Goal: Find specific page/section: Find specific page/section

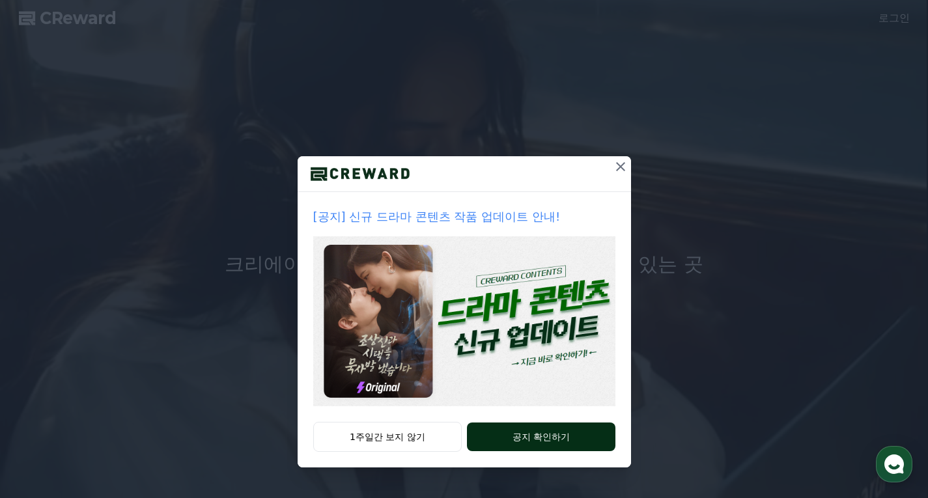
click at [513, 430] on button "공지 확인하기" at bounding box center [541, 437] width 148 height 29
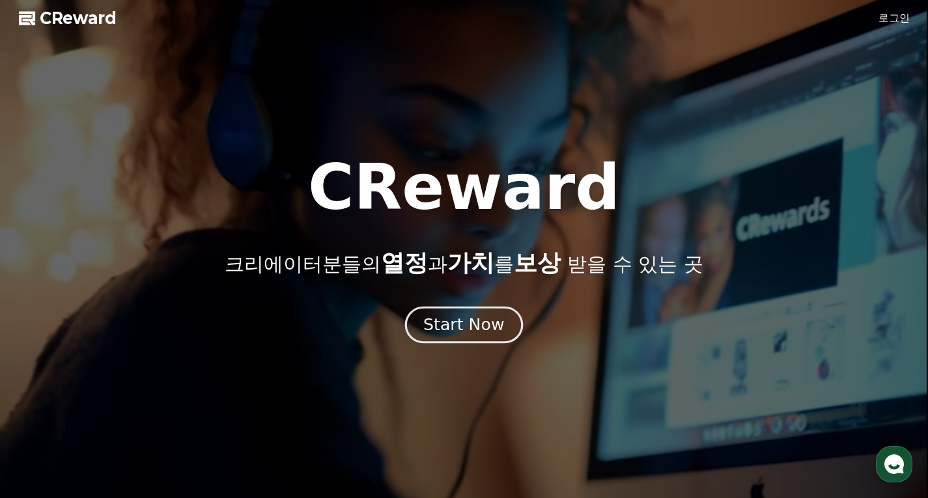
click at [467, 332] on div "Start Now" at bounding box center [463, 325] width 81 height 22
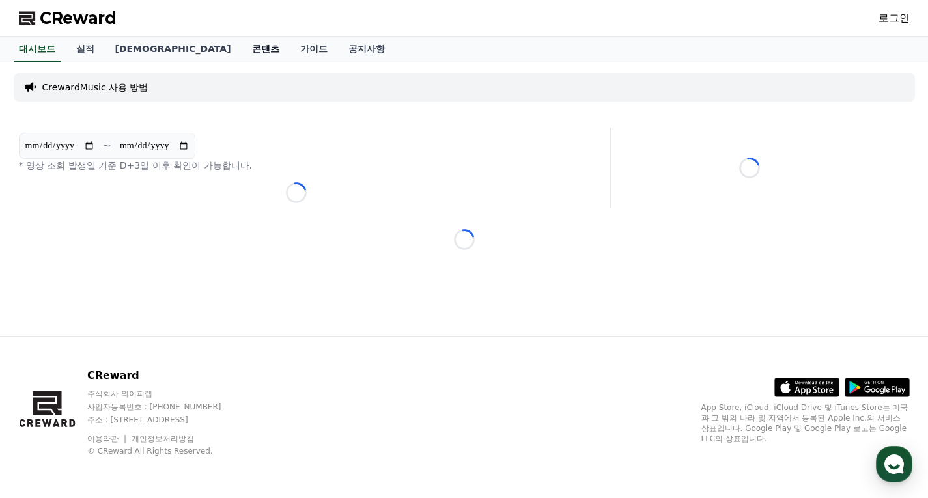
click at [242, 46] on link "콘텐츠" at bounding box center [266, 49] width 48 height 25
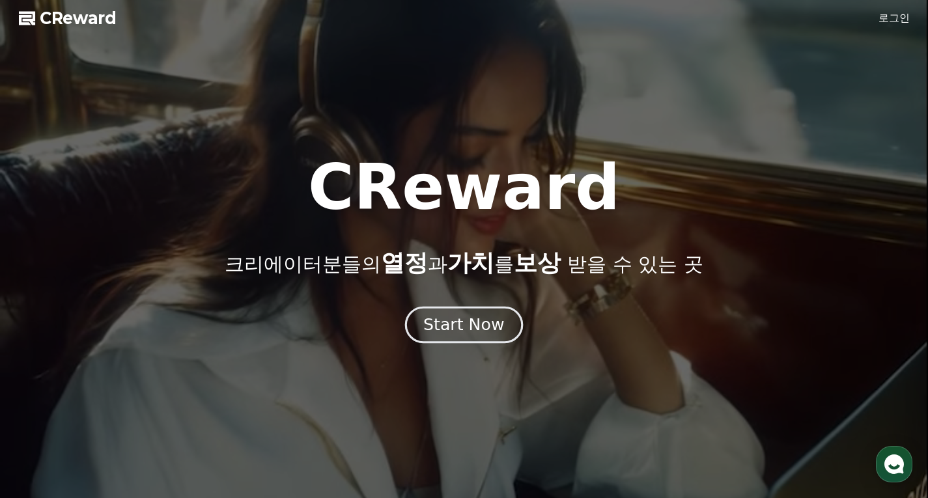
click at [456, 334] on div "Start Now" at bounding box center [463, 325] width 81 height 22
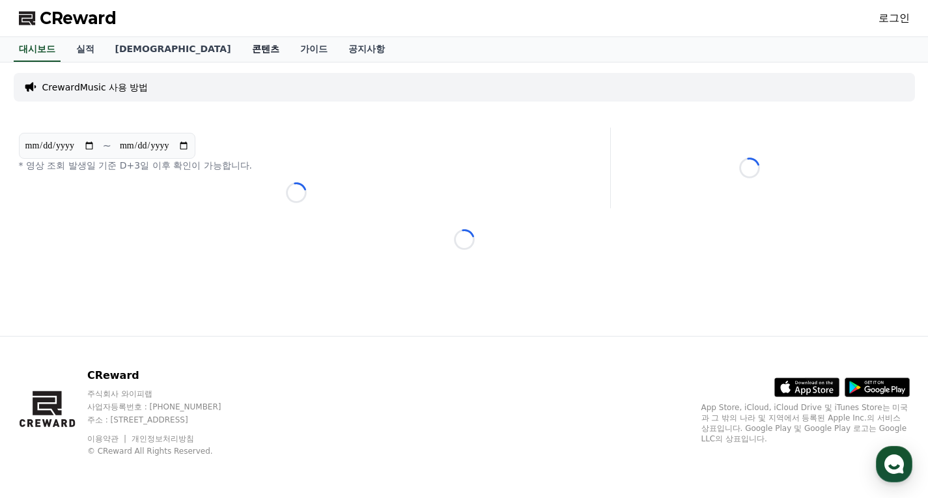
click at [242, 52] on link "콘텐츠" at bounding box center [266, 49] width 48 height 25
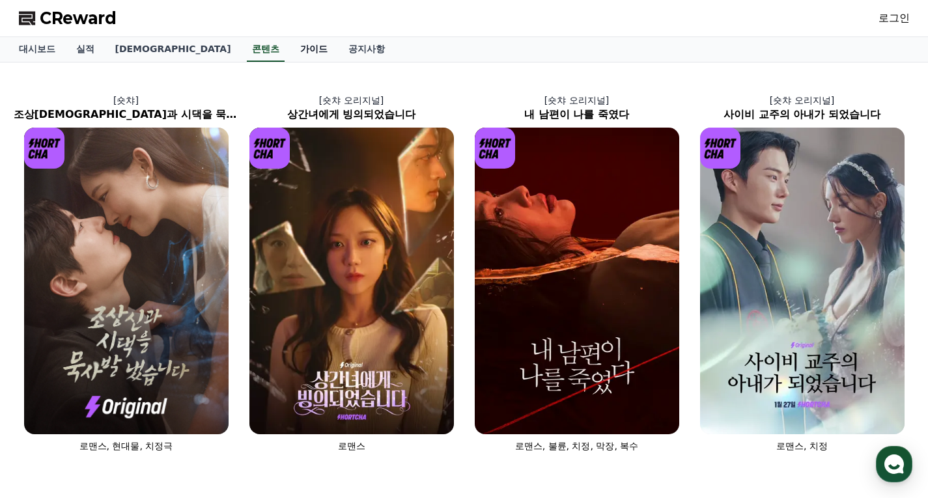
click at [290, 47] on link "가이드" at bounding box center [314, 49] width 48 height 25
